Goal: Find specific page/section: Find specific page/section

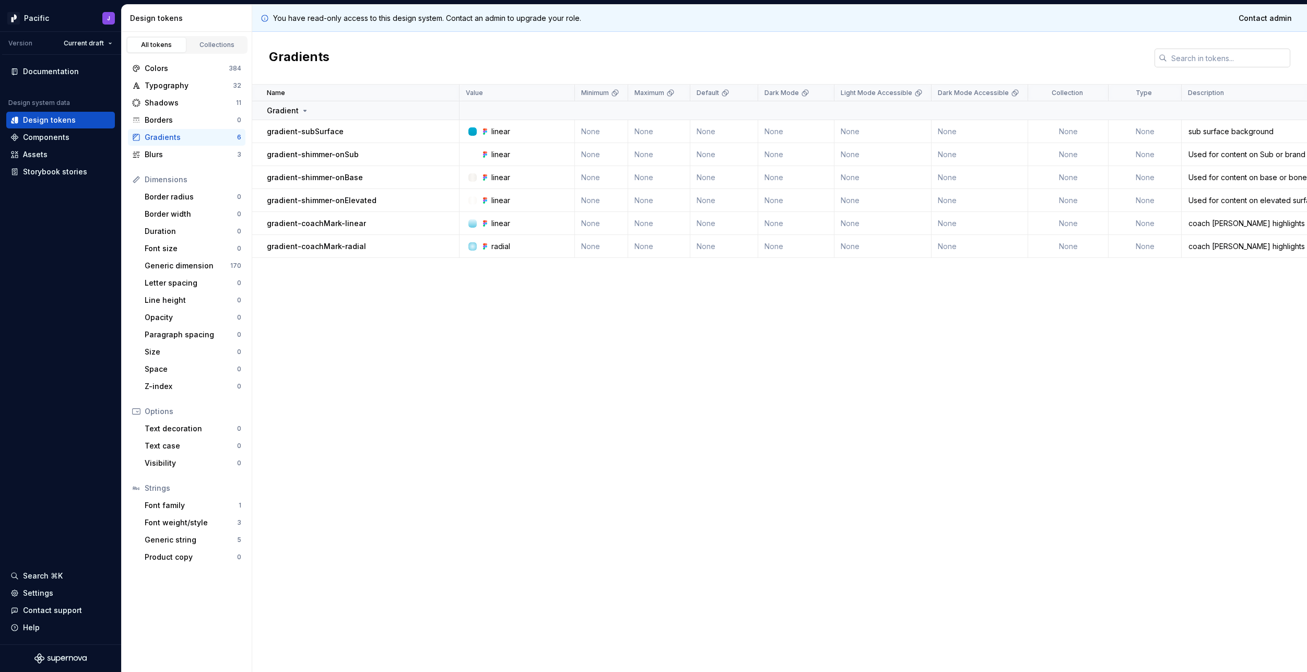
click at [1209, 64] on input "text" at bounding box center [1228, 58] width 123 height 19
click at [71, 137] on div "Components" at bounding box center [60, 137] width 100 height 10
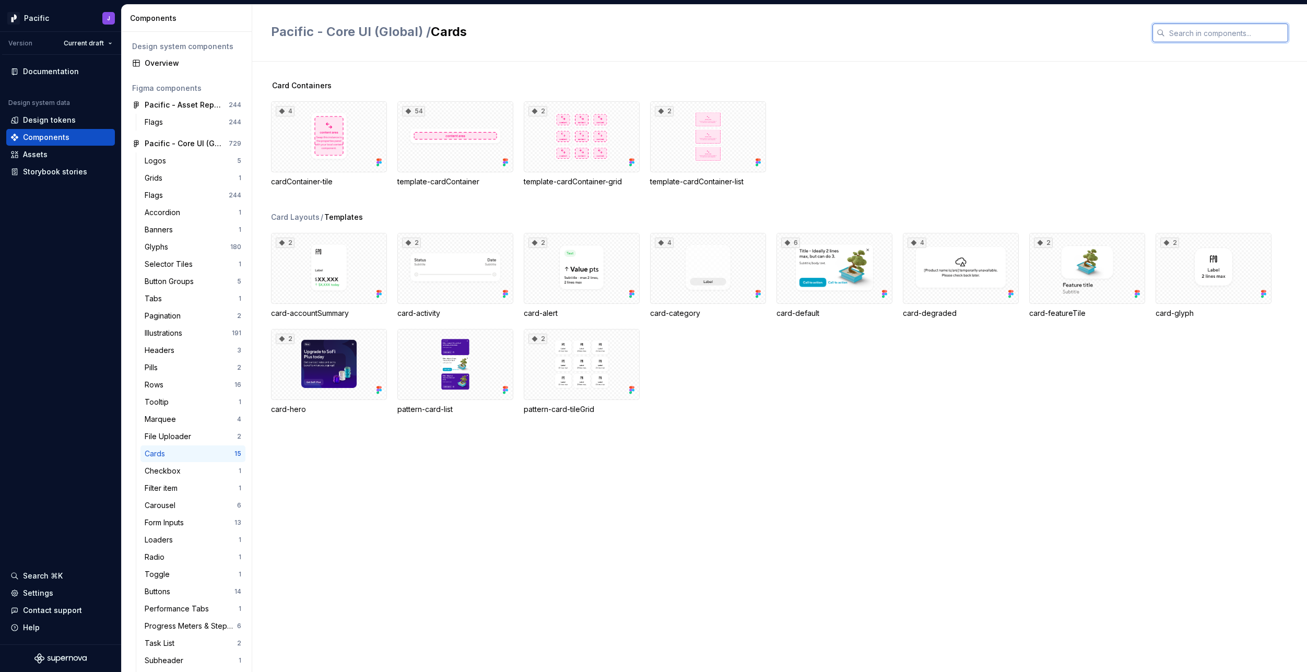
click at [1251, 33] on input "text" at bounding box center [1226, 33] width 123 height 19
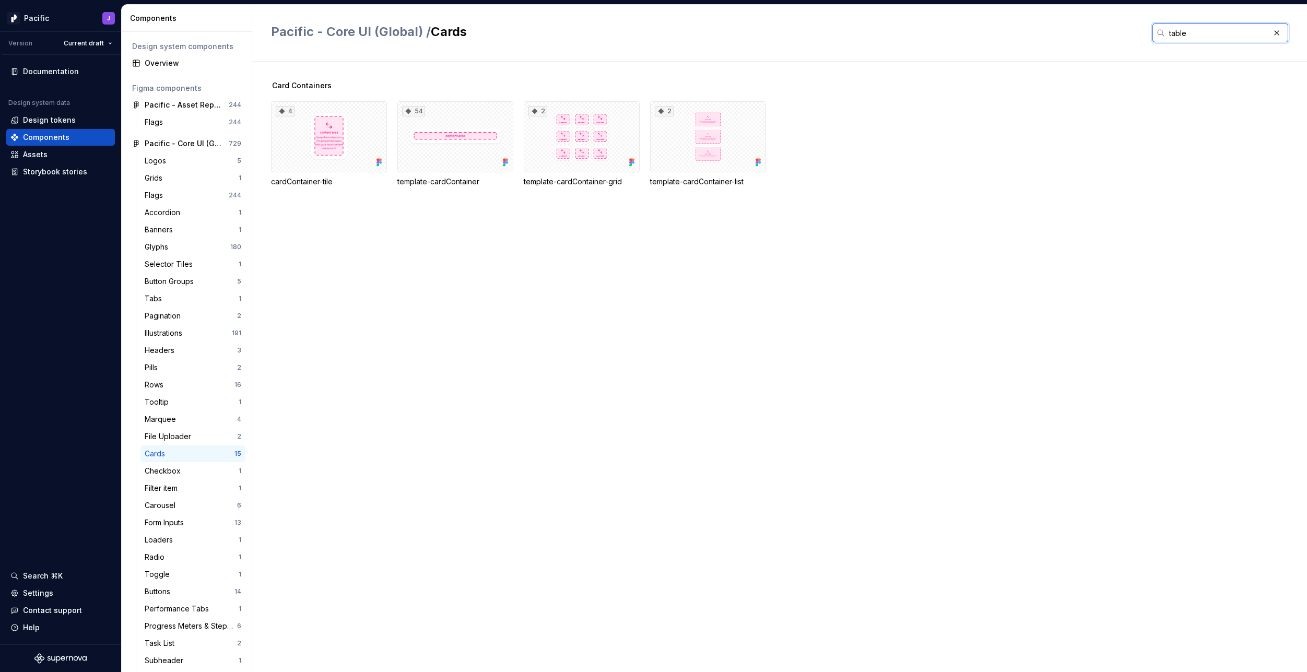
type input "table"
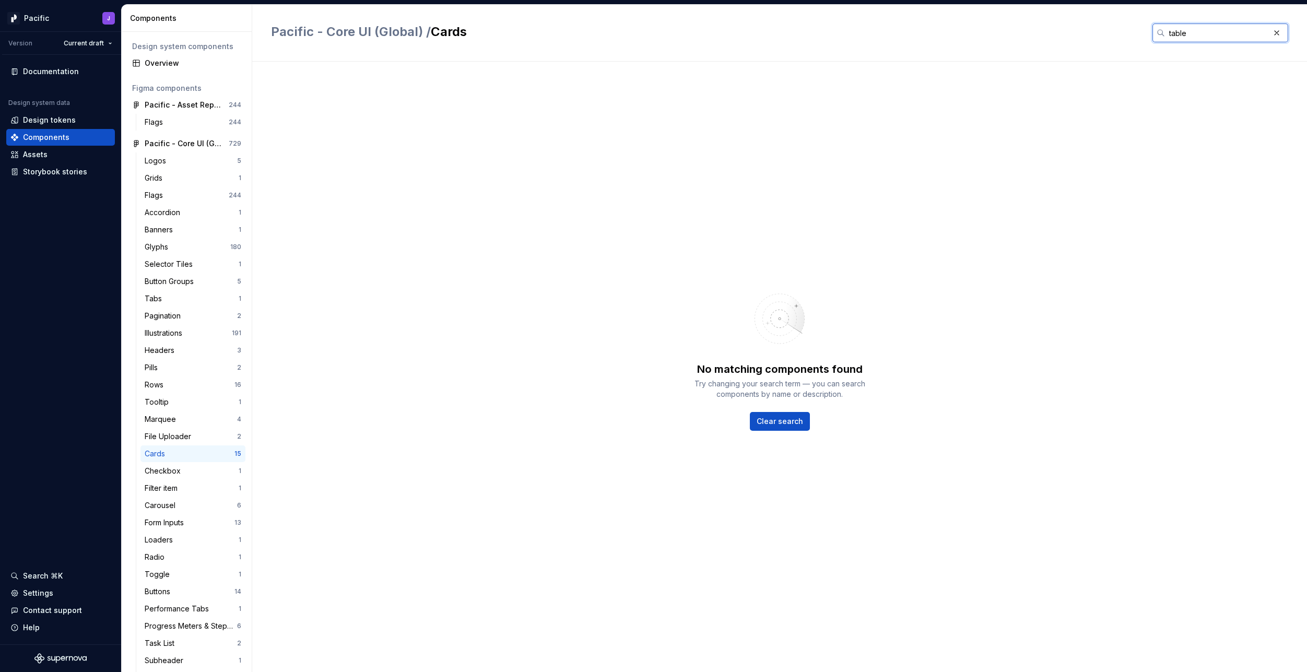
click at [1249, 33] on input "table" at bounding box center [1217, 33] width 104 height 19
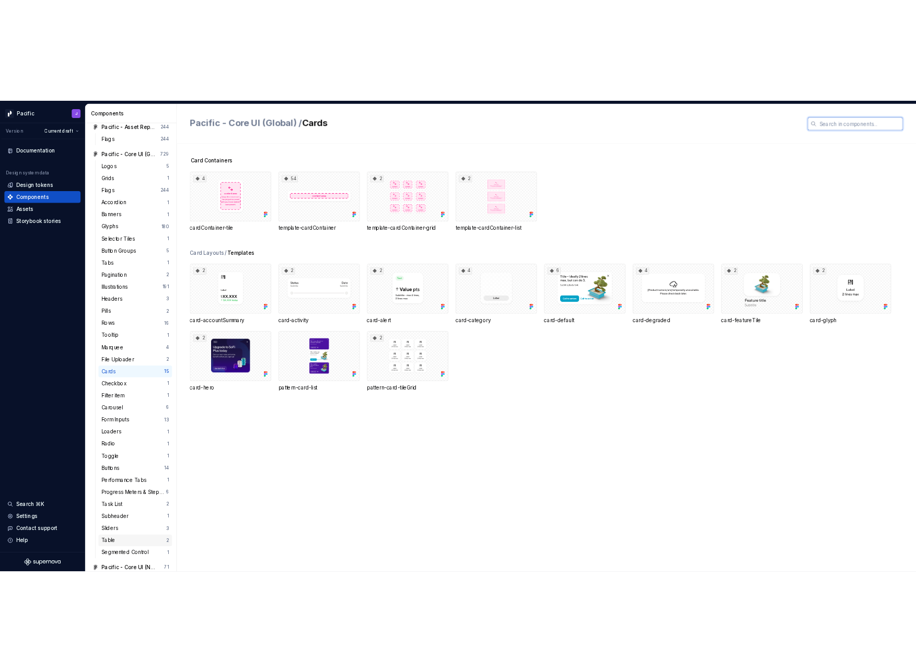
scroll to position [74, 0]
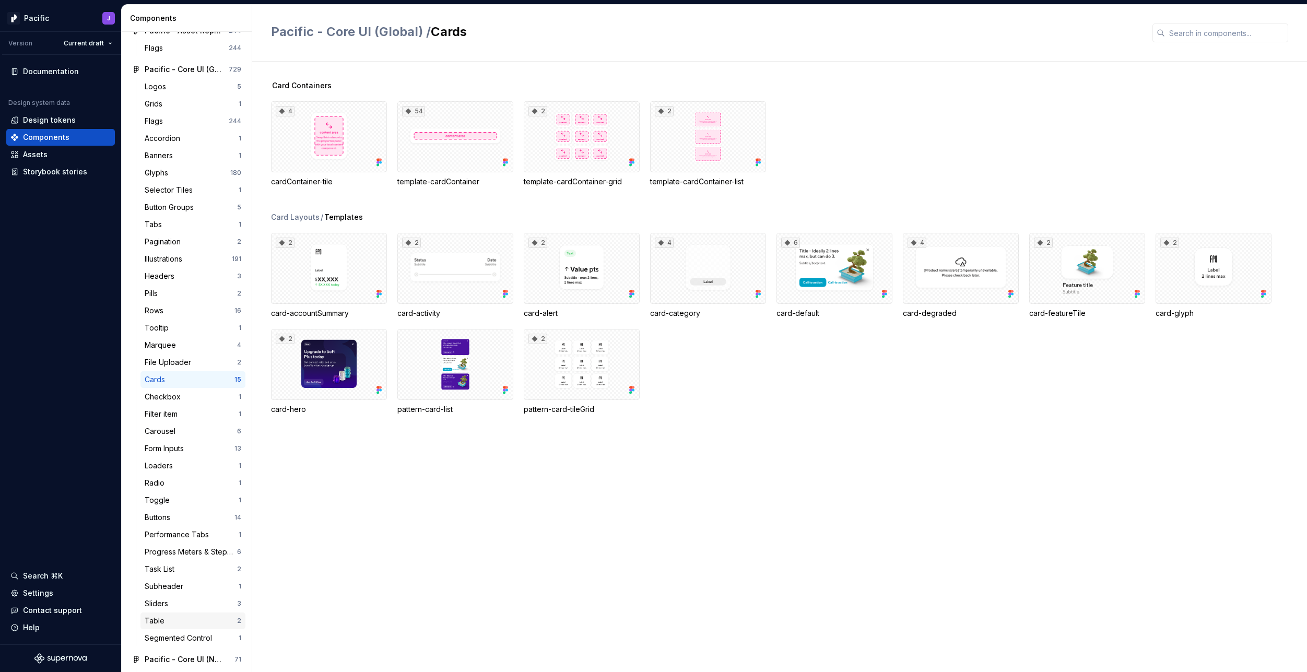
click at [195, 620] on div "Table" at bounding box center [191, 621] width 92 height 10
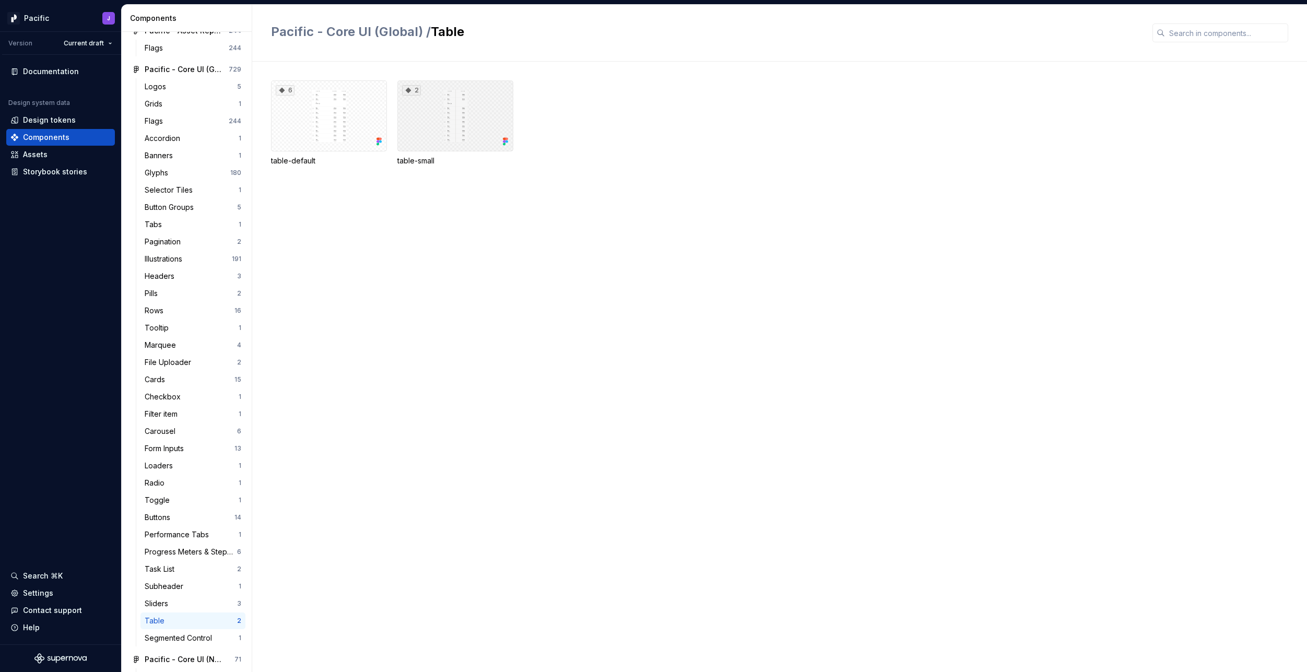
click at [461, 131] on div "2" at bounding box center [455, 115] width 116 height 71
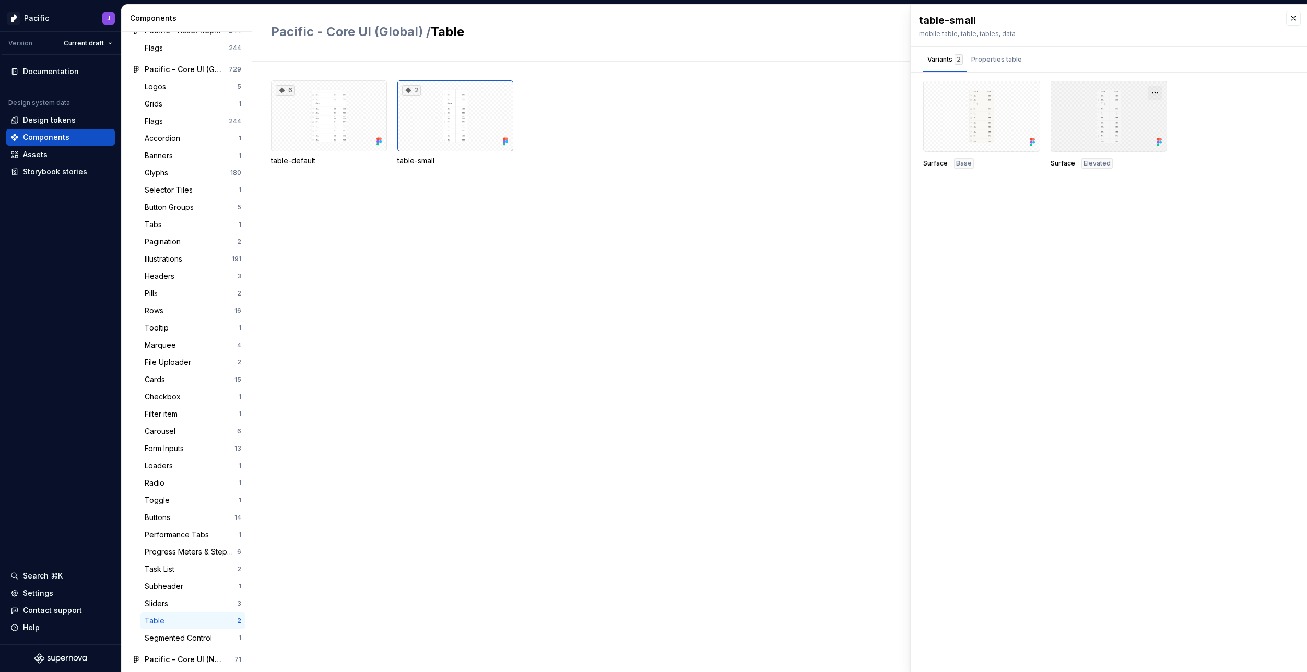
click at [1158, 91] on button "button" at bounding box center [1155, 93] width 15 height 15
click at [1136, 114] on div "Open in [GEOGRAPHIC_DATA]" at bounding box center [1122, 123] width 68 height 31
click at [329, 119] on div "6" at bounding box center [329, 115] width 116 height 71
